Goal: Task Accomplishment & Management: Use online tool/utility

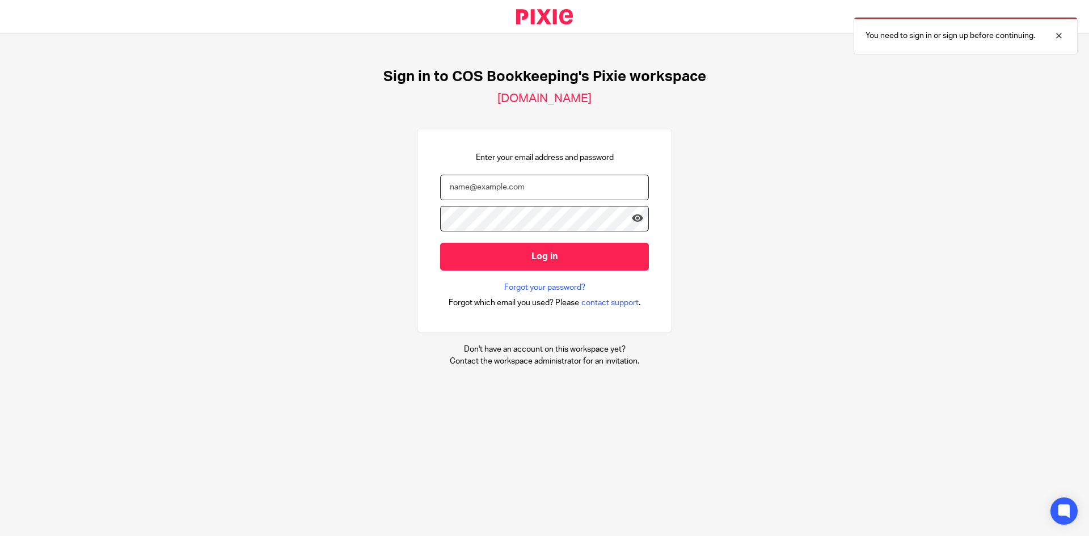
click at [499, 197] on input "email" at bounding box center [544, 188] width 209 height 26
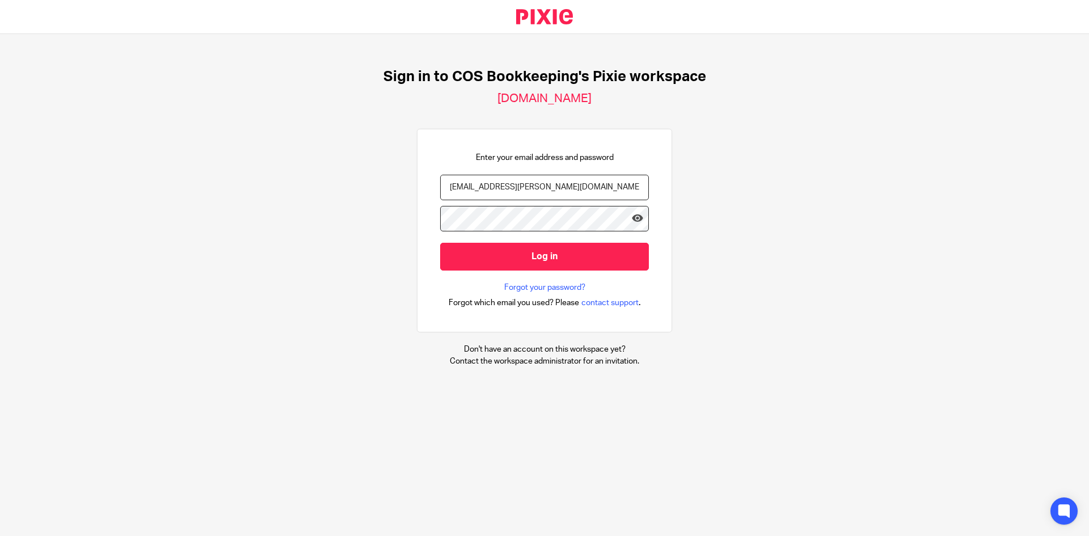
type input "ben.godfrey@cosbookkeeping.co.uk"
click at [440, 243] on input "Log in" at bounding box center [544, 257] width 209 height 28
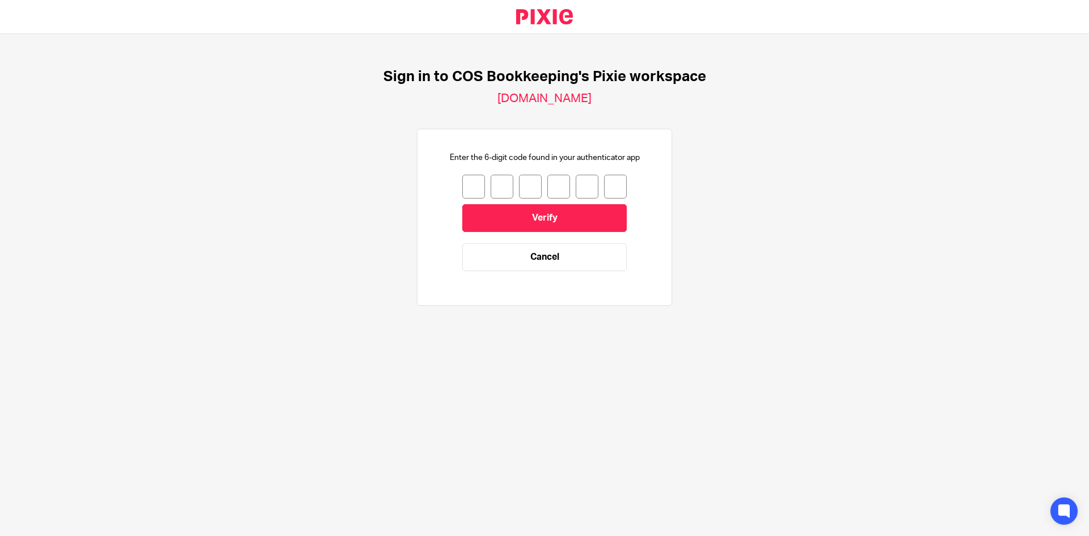
click at [466, 196] on input "number" at bounding box center [473, 187] width 23 height 24
type input "8"
type input "3"
type input "5"
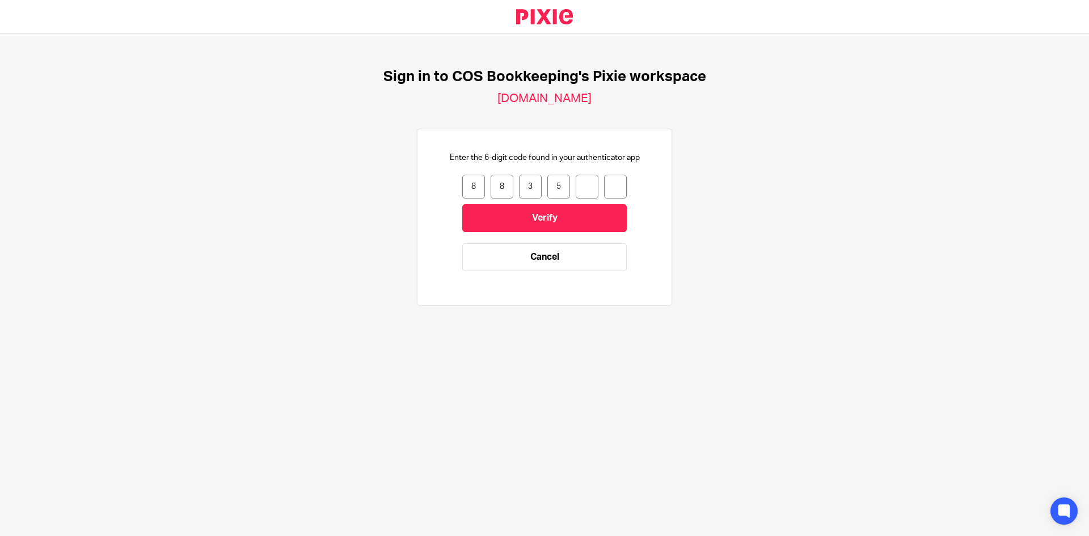
type input "1"
type input "8"
click at [480, 212] on input "Verify" at bounding box center [544, 218] width 164 height 28
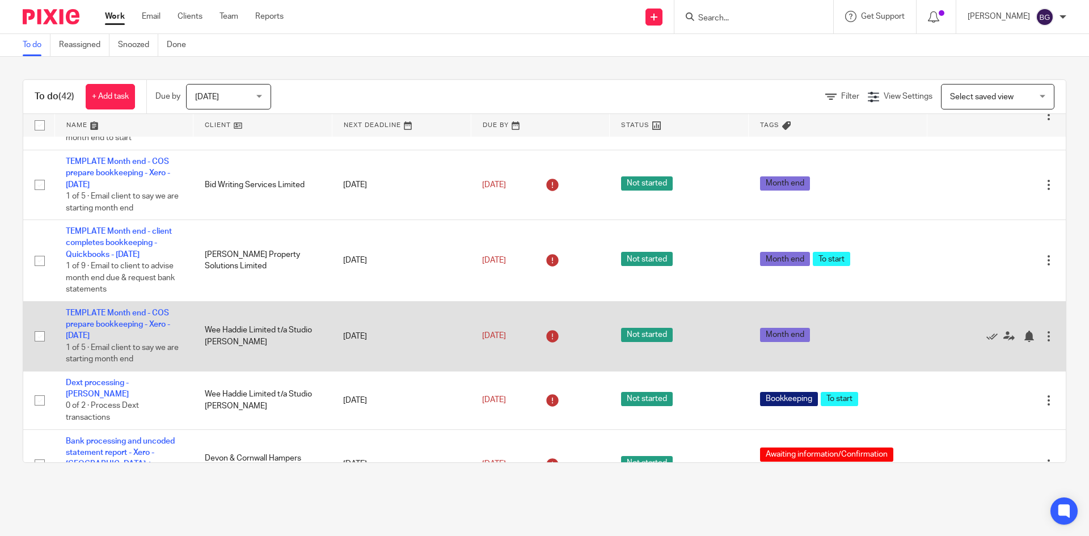
scroll to position [2060, 0]
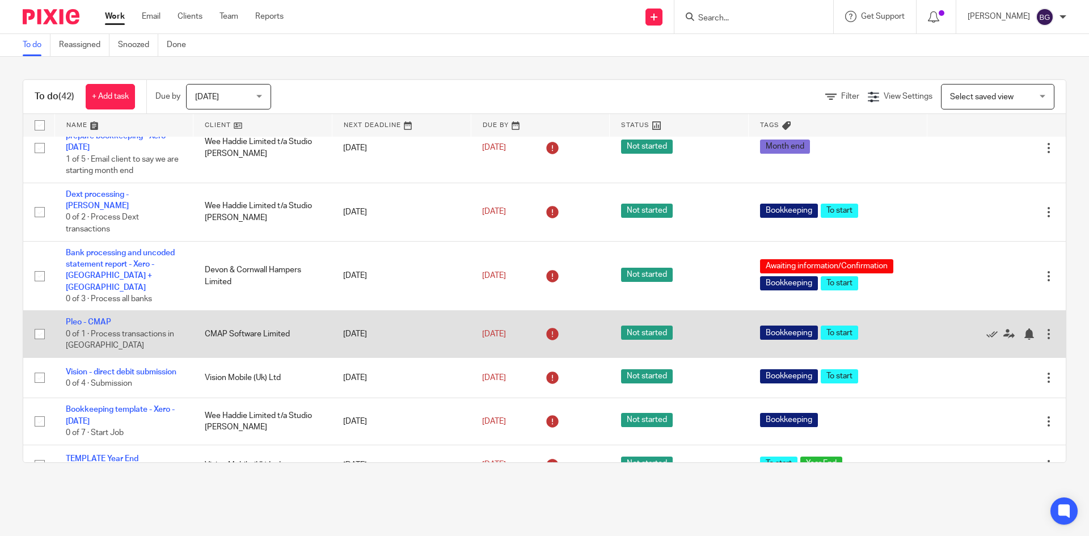
drag, startPoint x: 965, startPoint y: 261, endPoint x: 947, endPoint y: 263, distance: 18.3
click at [986, 328] on icon at bounding box center [991, 333] width 11 height 11
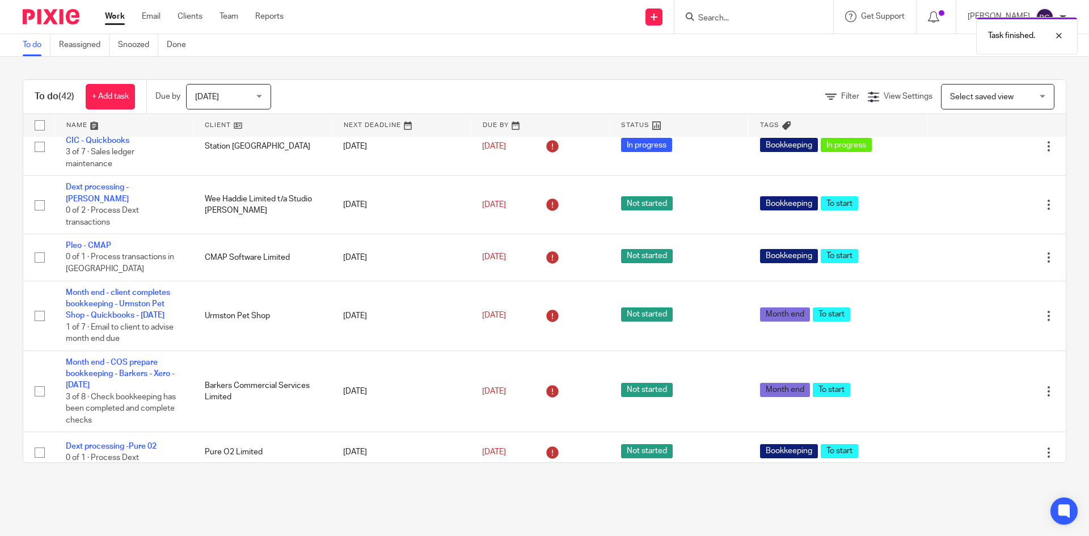
scroll to position [1390, 0]
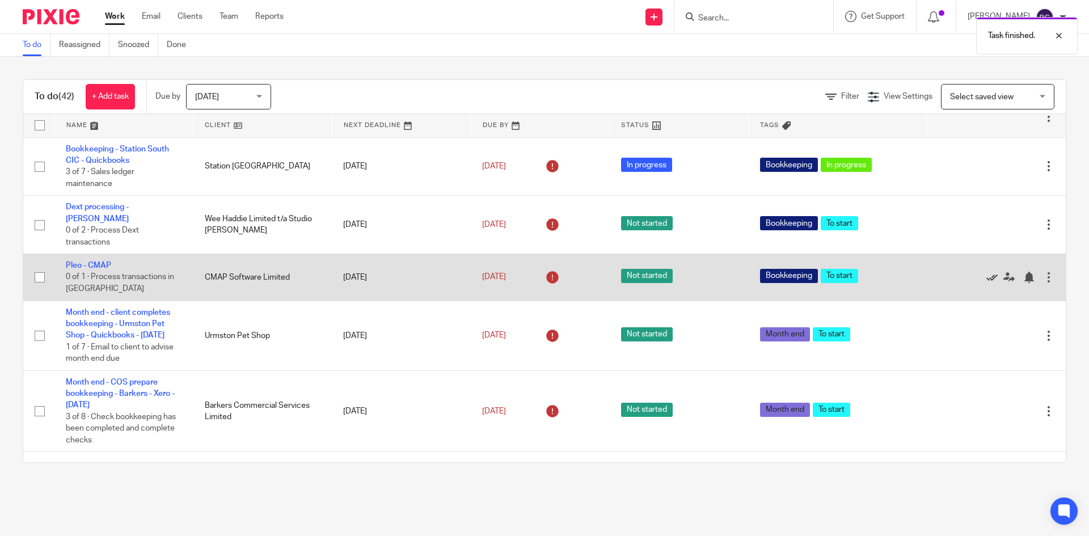
click at [986, 272] on icon at bounding box center [991, 277] width 11 height 11
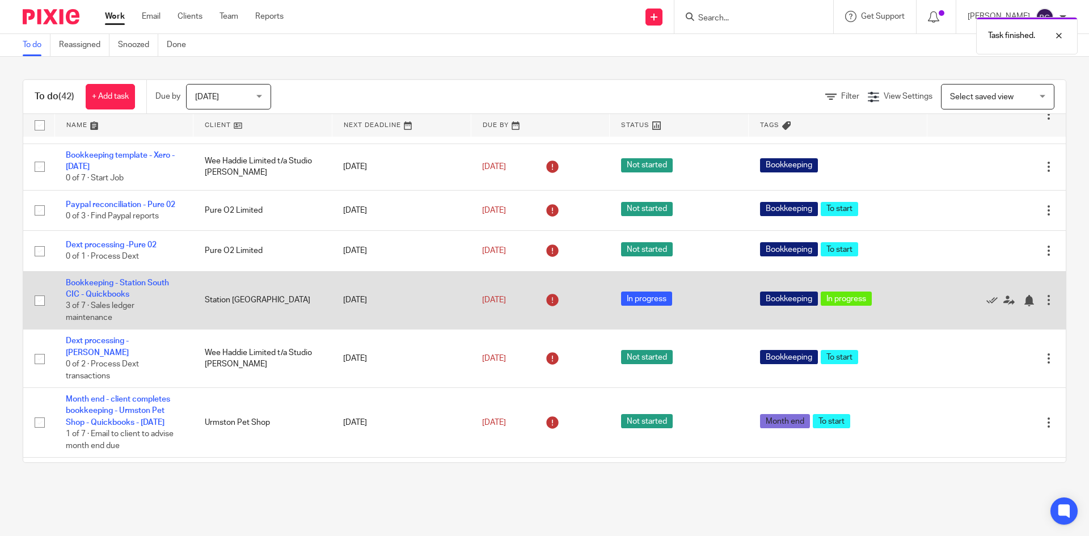
scroll to position [1276, 0]
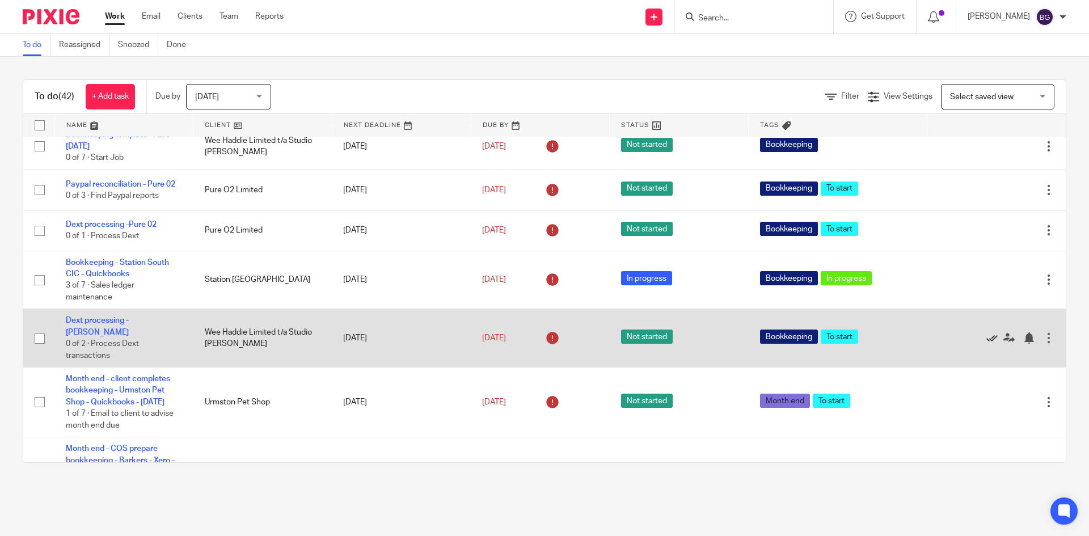
click at [986, 332] on icon at bounding box center [991, 337] width 11 height 11
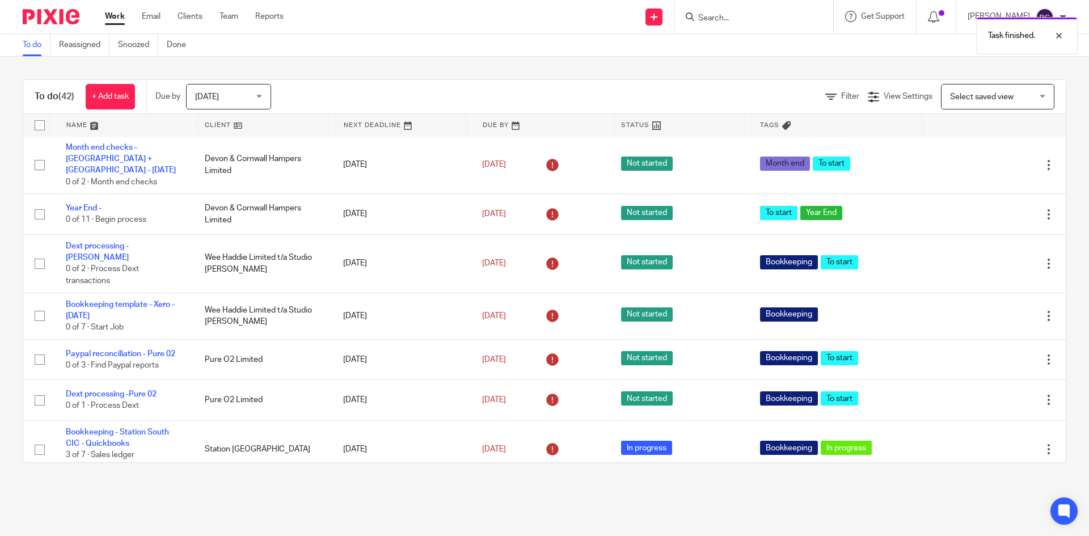
scroll to position [1106, 0]
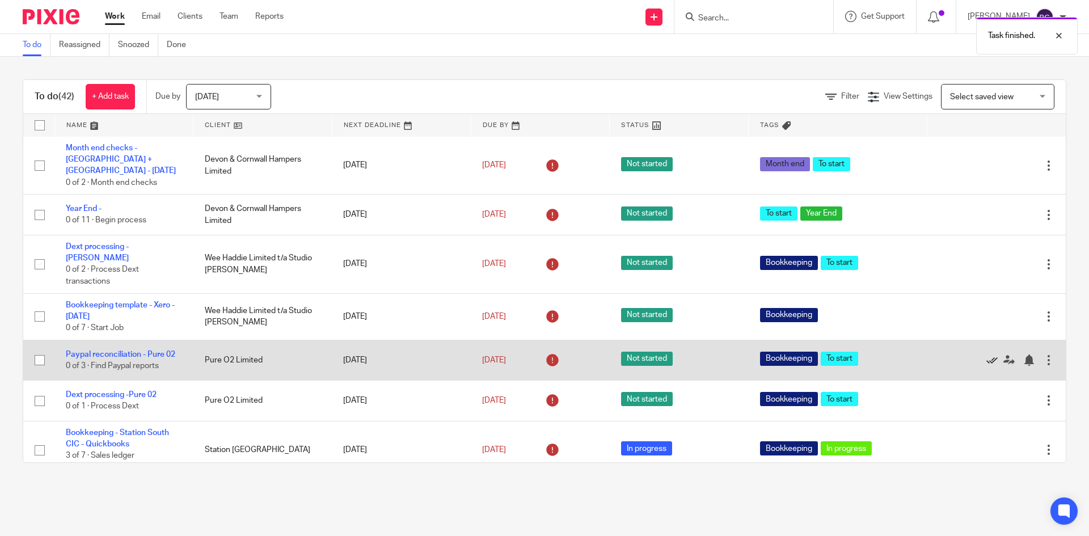
click at [986, 354] on icon at bounding box center [991, 359] width 11 height 11
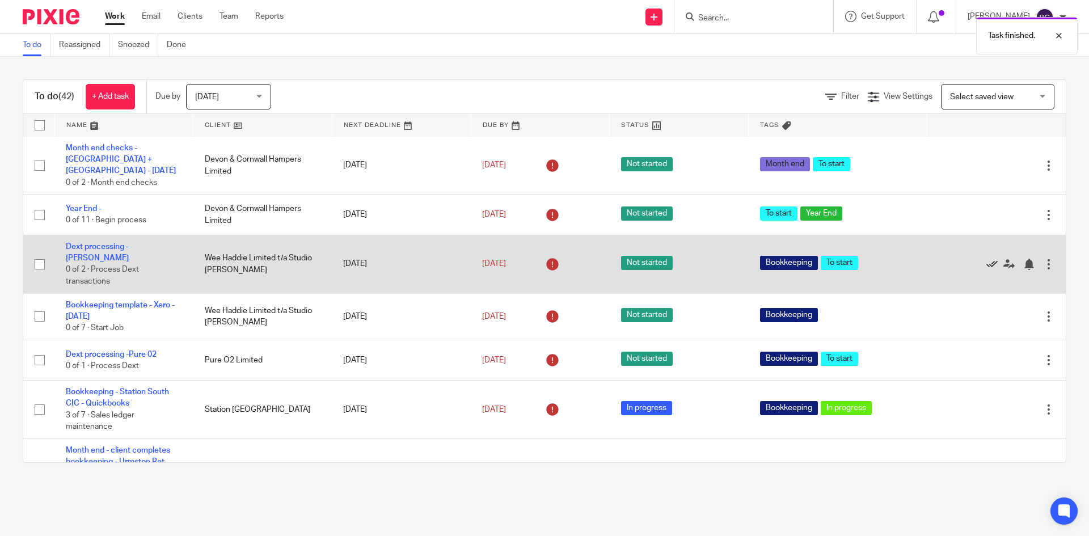
click at [986, 259] on icon at bounding box center [991, 264] width 11 height 11
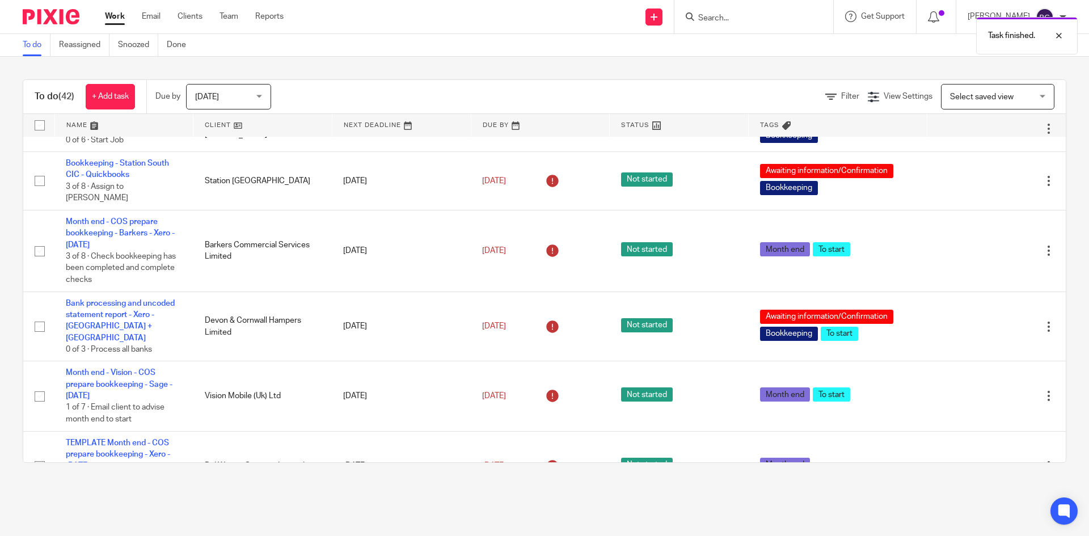
scroll to position [596, 0]
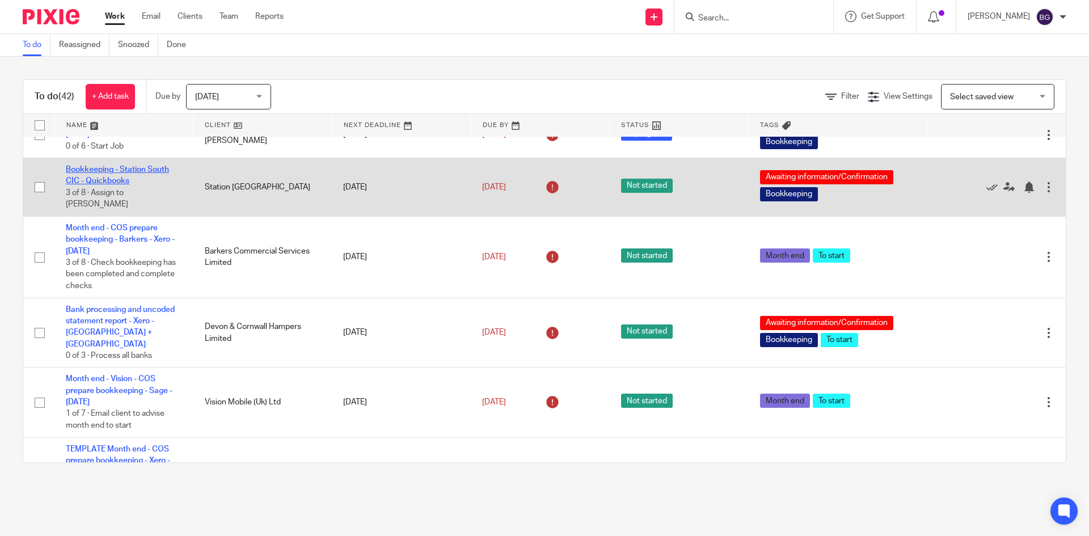
click at [121, 184] on link "Bookkeeping - Station South CIC - Quickbooks" at bounding box center [117, 175] width 103 height 19
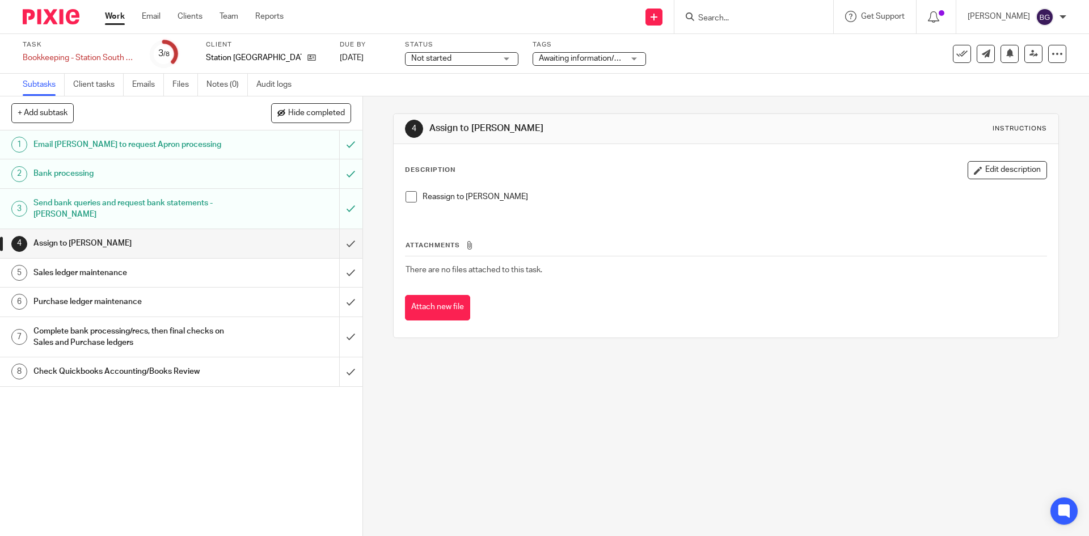
click at [122, 276] on h1 "Sales ledger maintenance" at bounding box center [131, 272] width 196 height 17
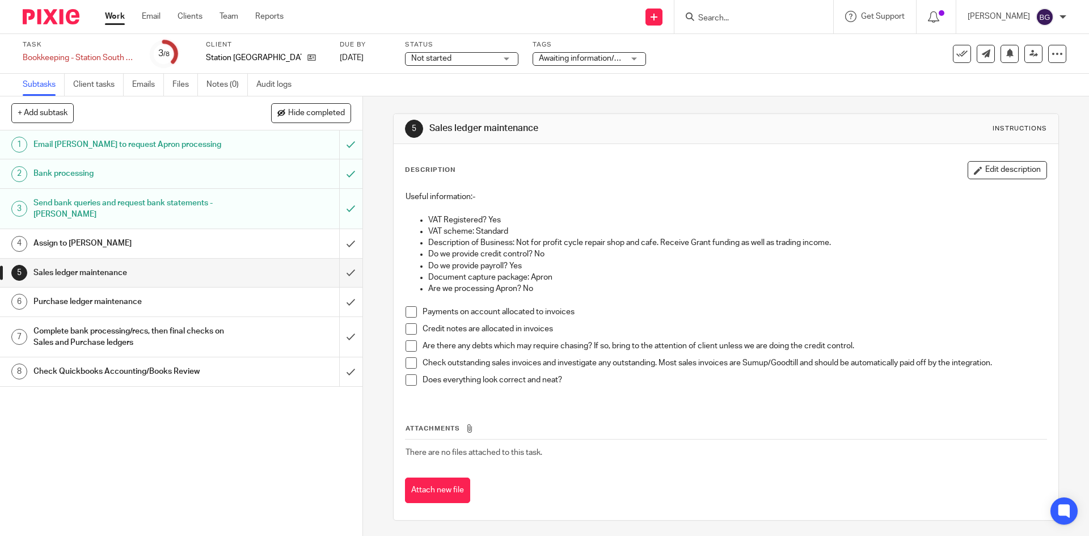
click at [131, 302] on h1 "Purchase ledger maintenance" at bounding box center [131, 301] width 196 height 17
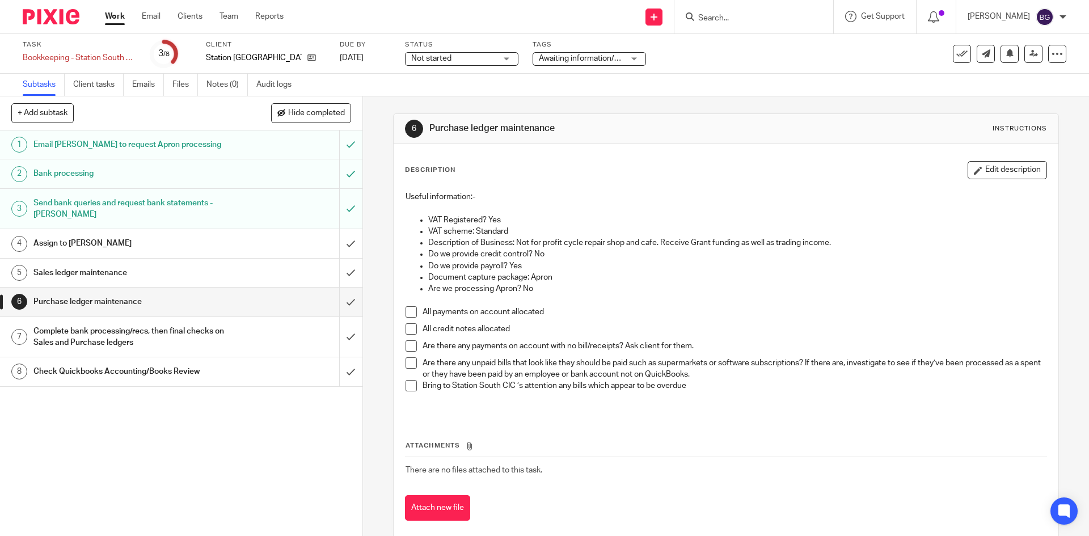
click at [128, 323] on h1 "Complete bank processing/recs, then final checks on Sales and Purchase ledgers" at bounding box center [131, 337] width 196 height 29
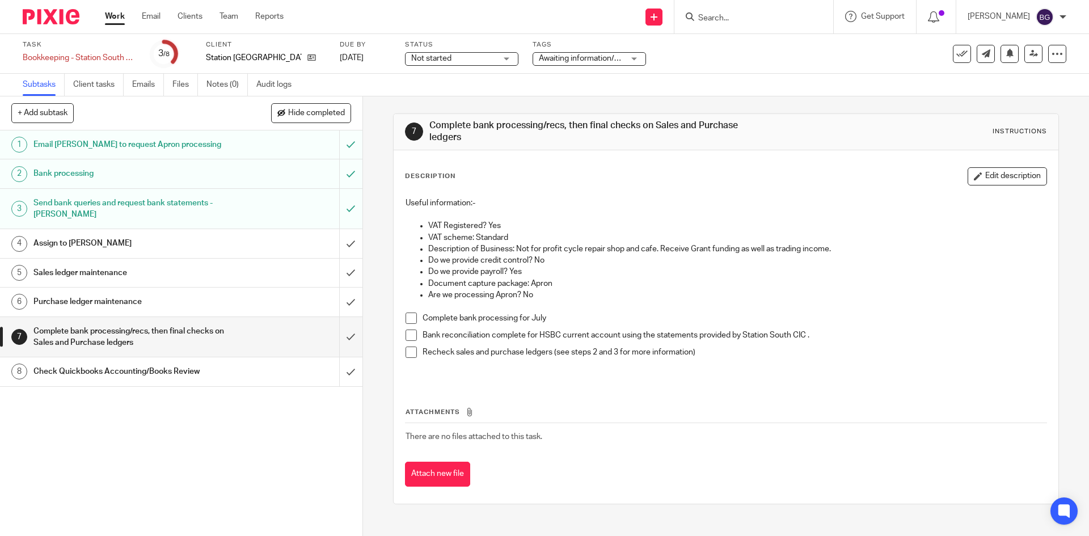
click at [99, 245] on h1 "Assign to [PERSON_NAME]" at bounding box center [131, 243] width 196 height 17
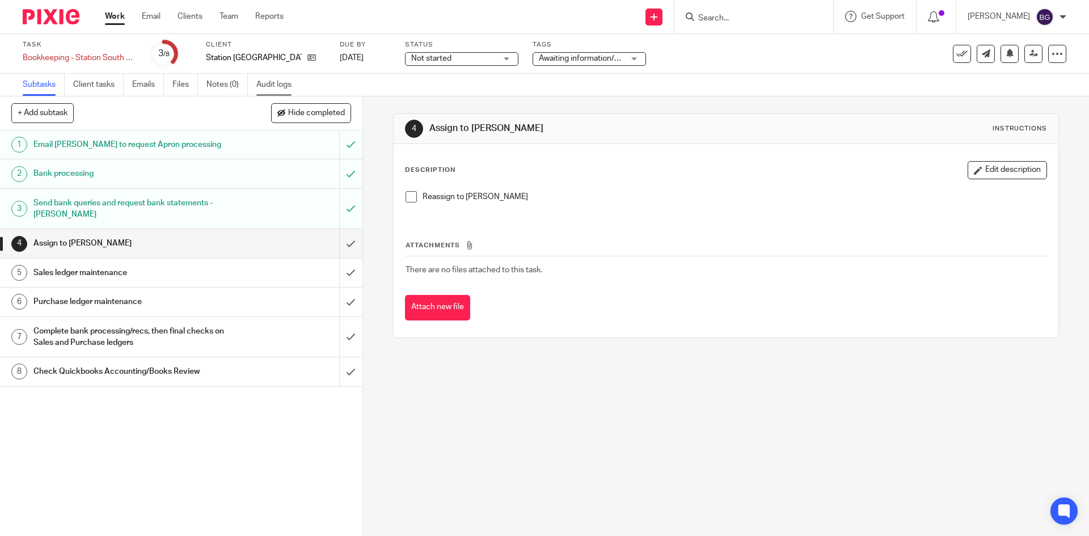
click at [284, 88] on link "Audit logs" at bounding box center [278, 85] width 44 height 22
